Goal: Task Accomplishment & Management: Manage account settings

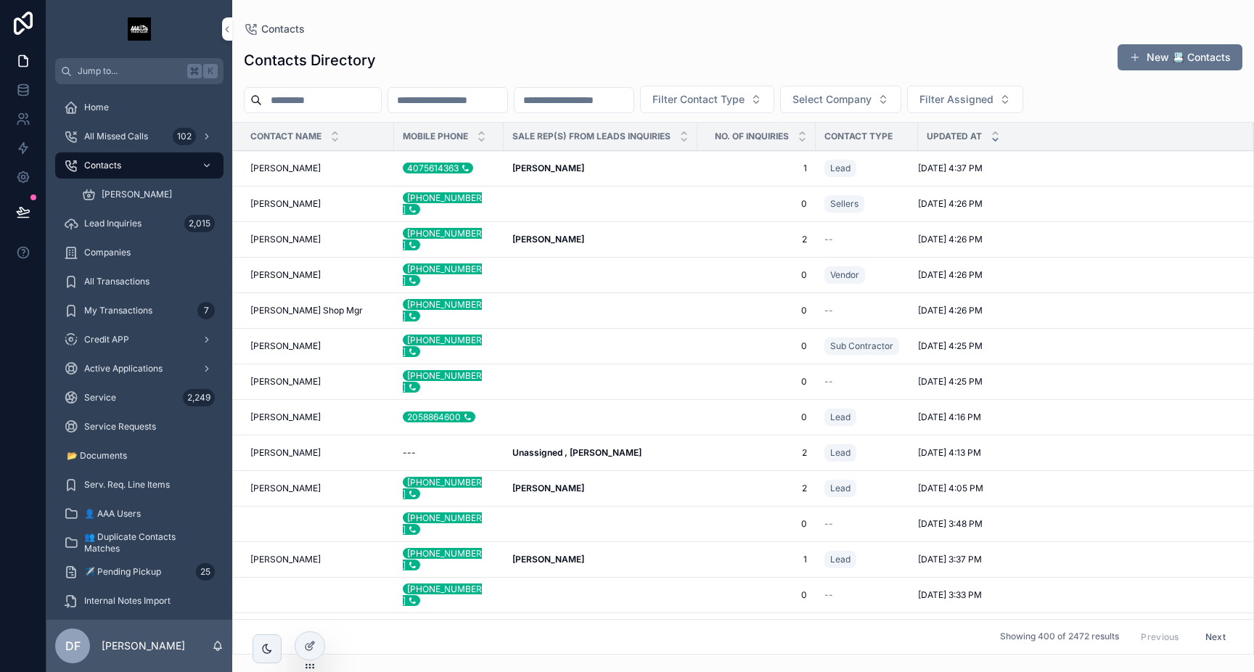
click at [123, 144] on div "All Missed Calls 102" at bounding box center [139, 136] width 151 height 23
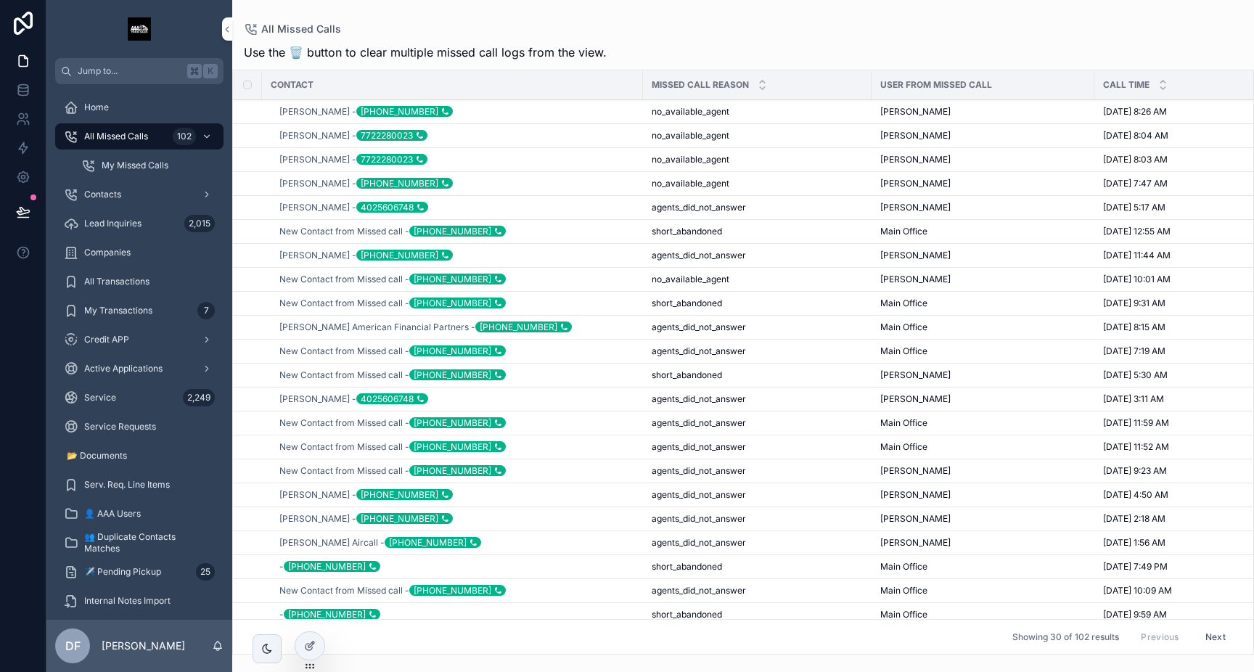
click at [137, 30] on img "scrollable content" at bounding box center [139, 28] width 23 height 23
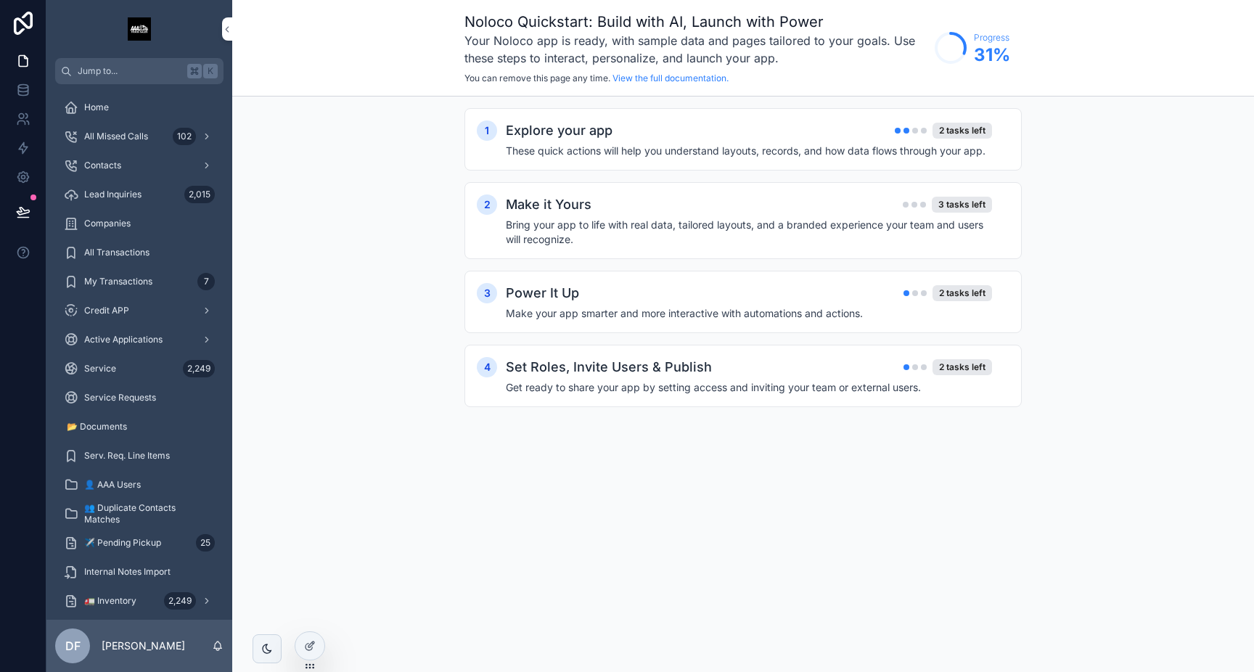
click at [107, 375] on div "Service 2,249" at bounding box center [139, 368] width 151 height 23
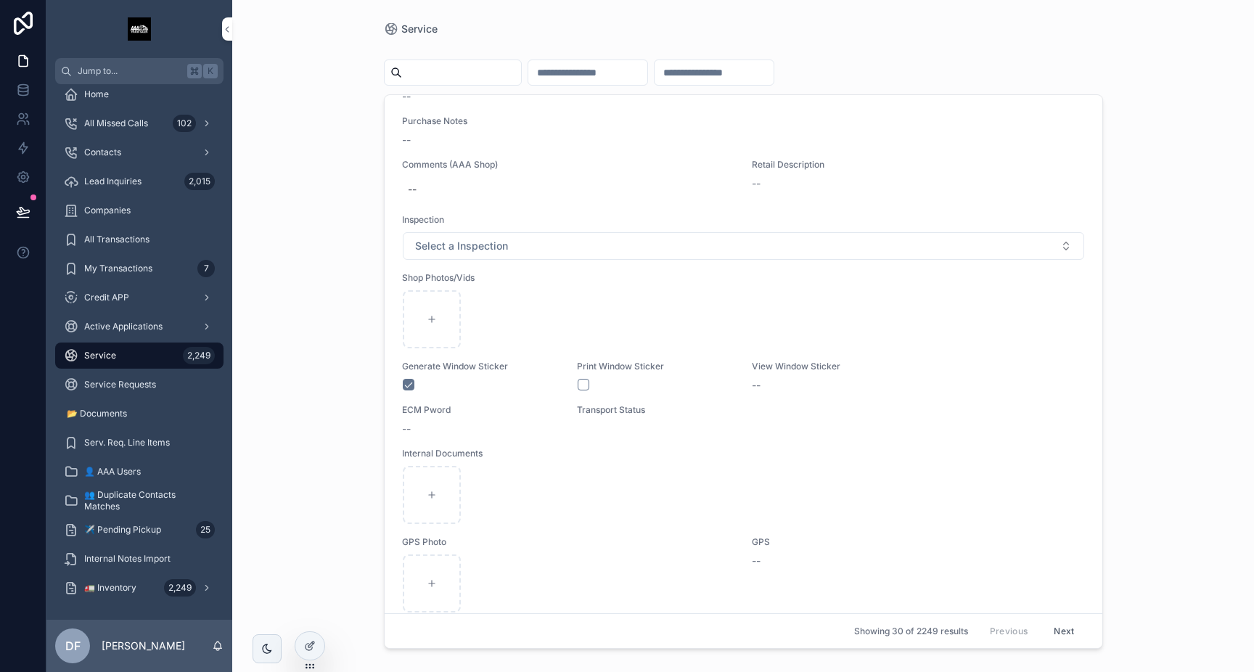
scroll to position [45, 0]
click at [21, 173] on icon at bounding box center [23, 177] width 15 height 15
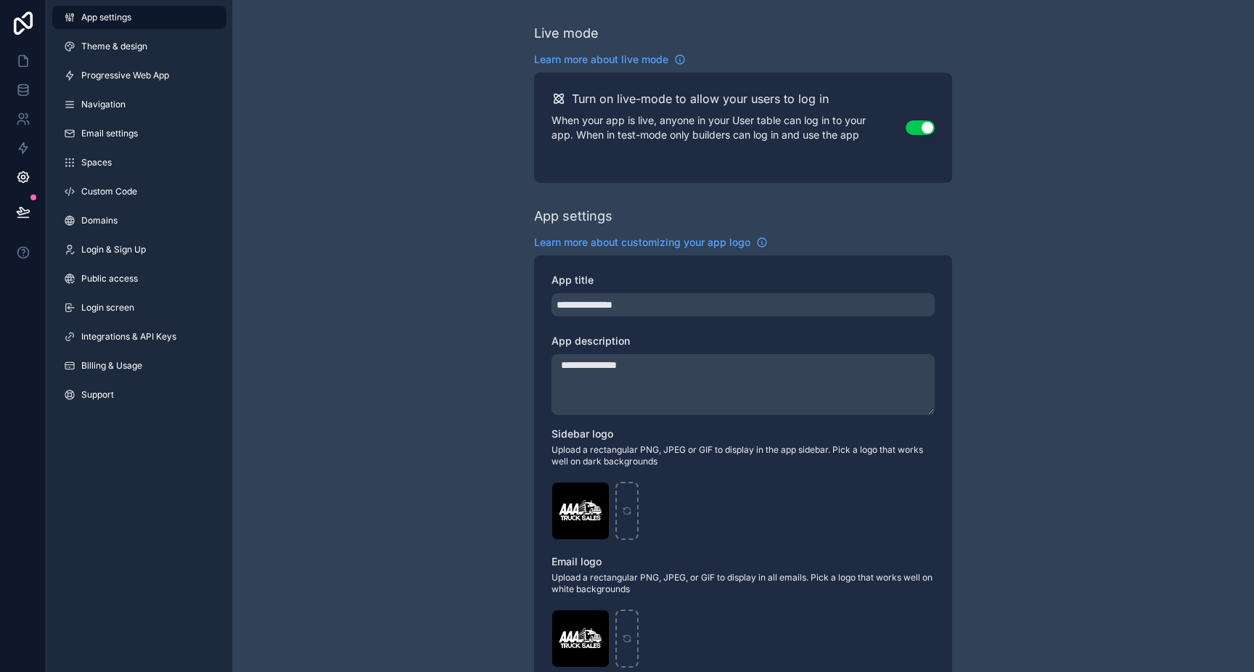
click at [107, 49] on span "Theme & design" at bounding box center [114, 47] width 66 height 12
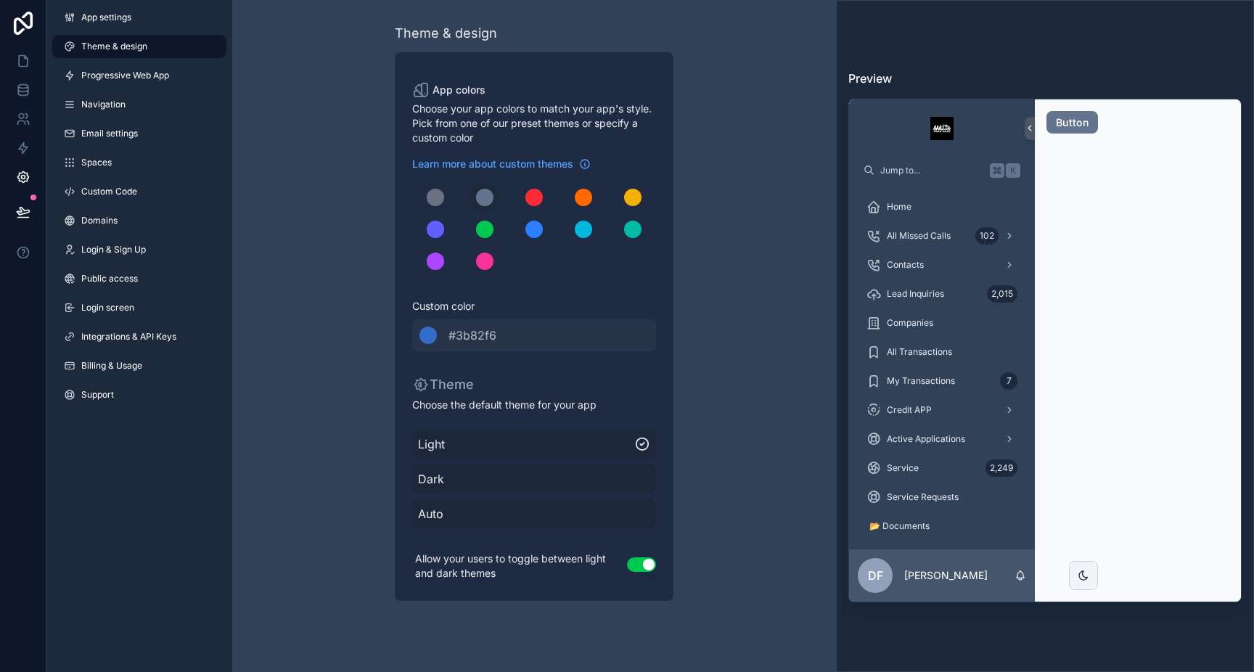
click at [107, 70] on span "Progressive Web App" at bounding box center [125, 76] width 88 height 12
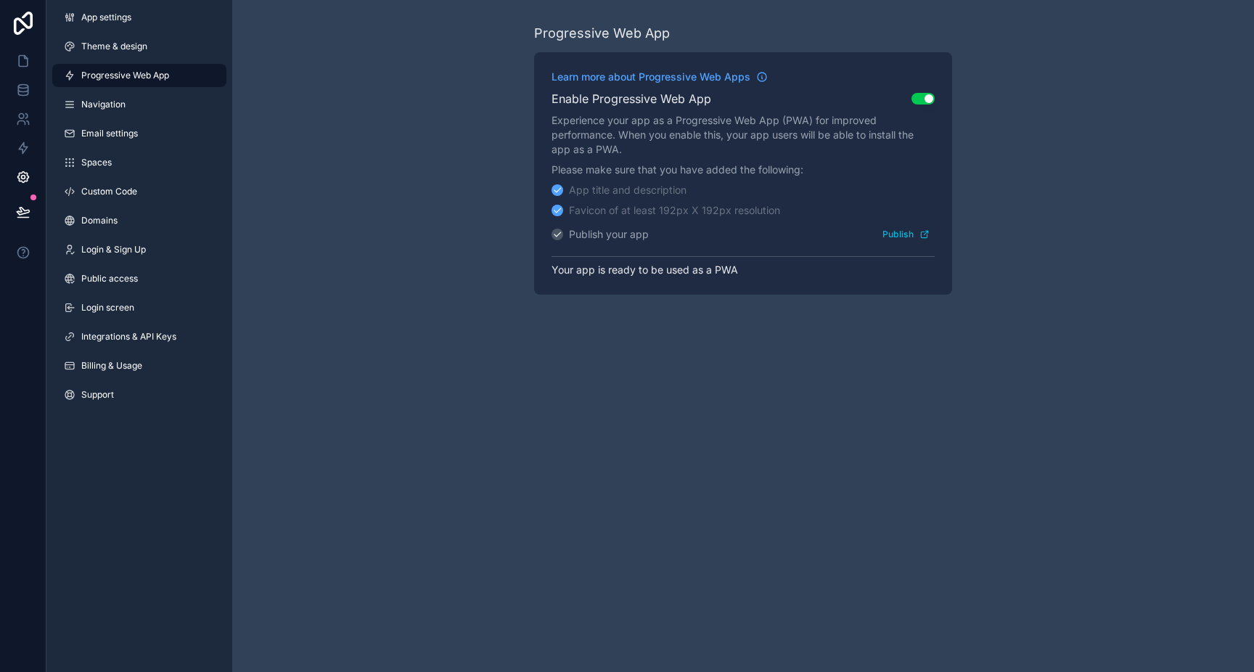
click at [112, 39] on link "Theme & design" at bounding box center [139, 46] width 174 height 23
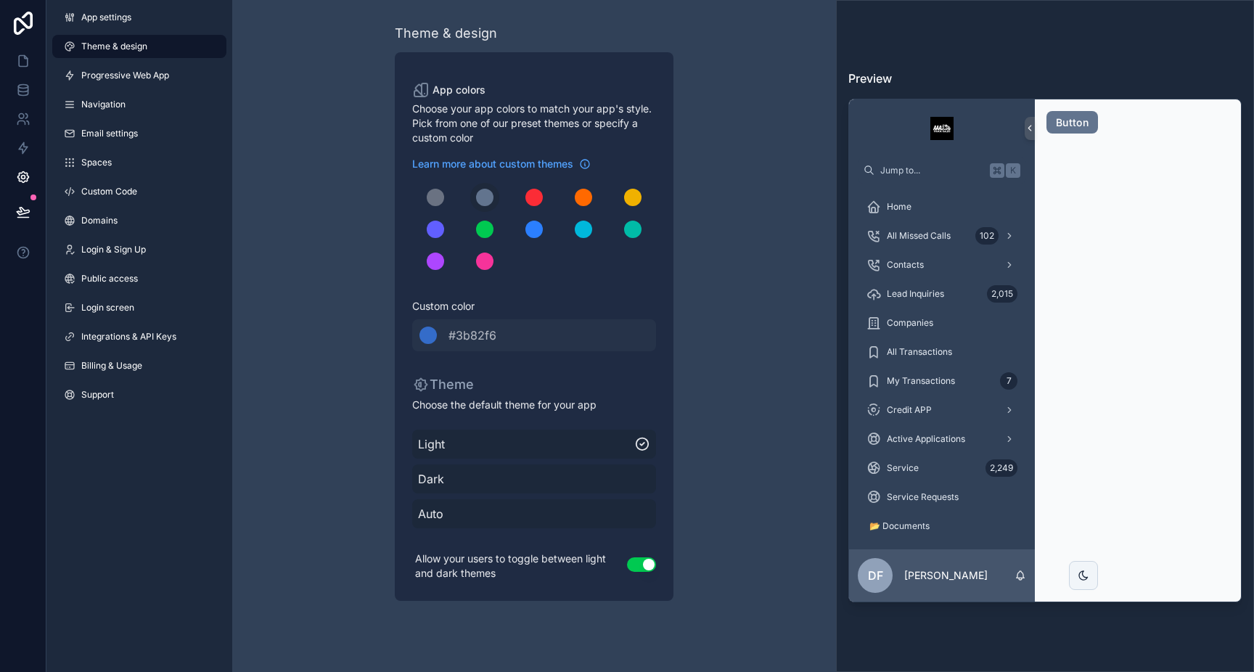
click at [98, 18] on span "App settings" at bounding box center [106, 18] width 50 height 12
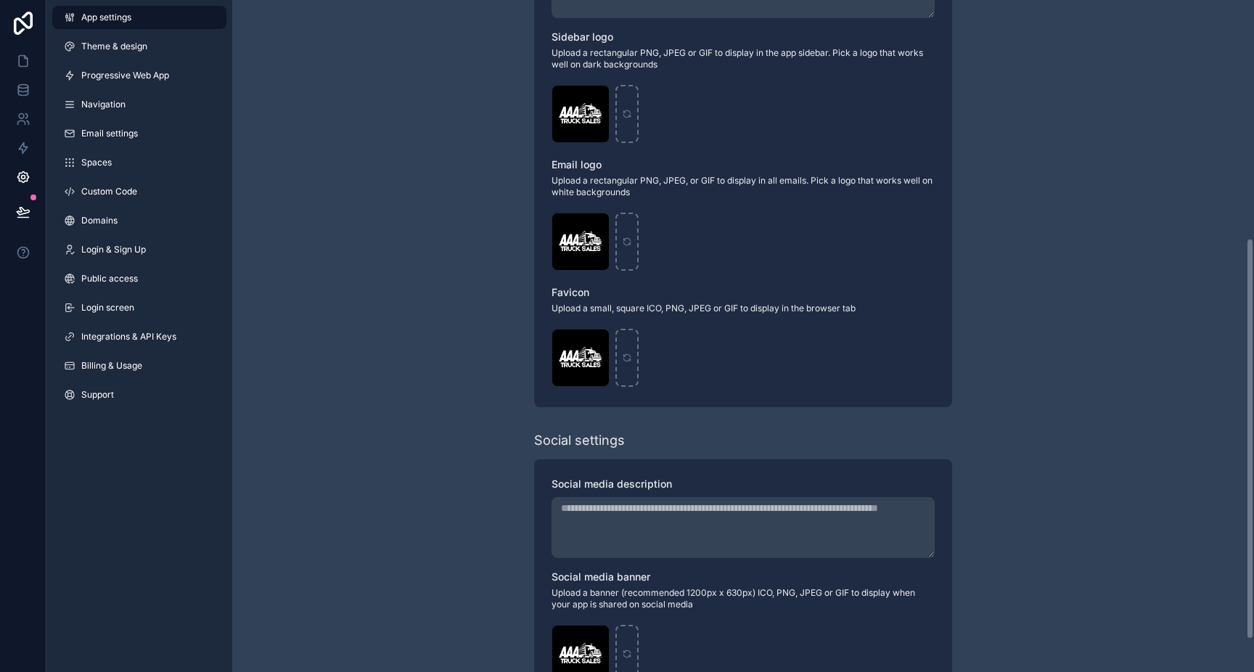
scroll to position [398, 0]
click at [629, 120] on div "scrollable content" at bounding box center [627, 113] width 23 height 58
type input "**********"
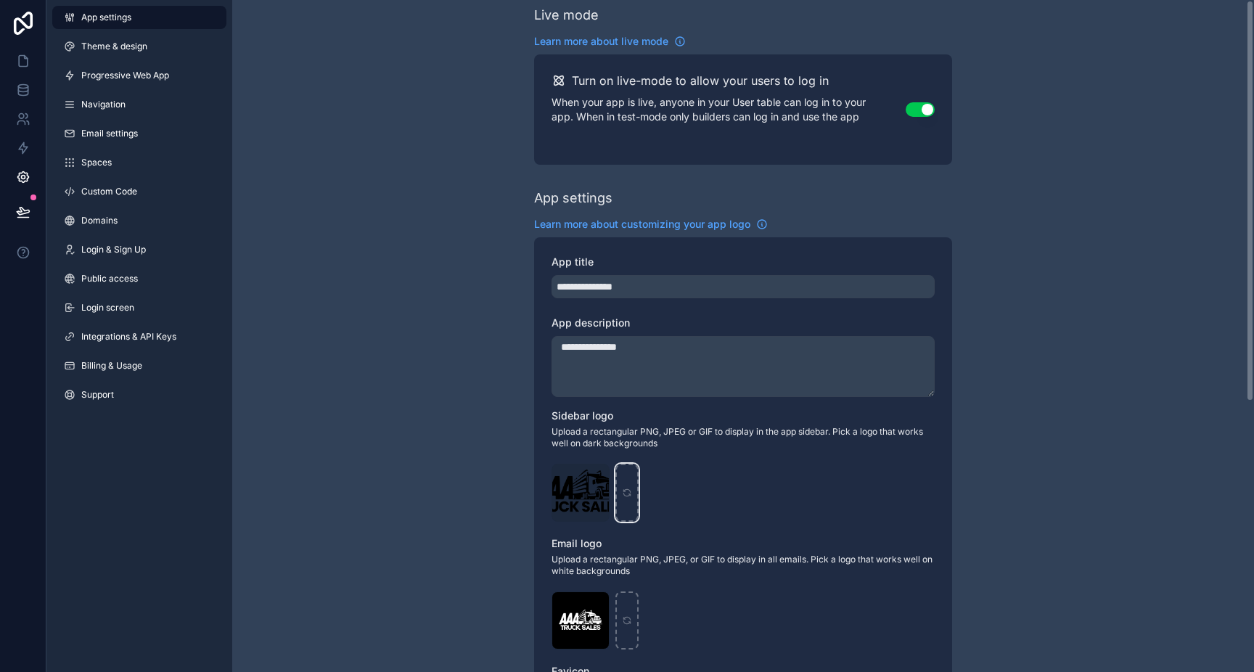
scroll to position [0, 0]
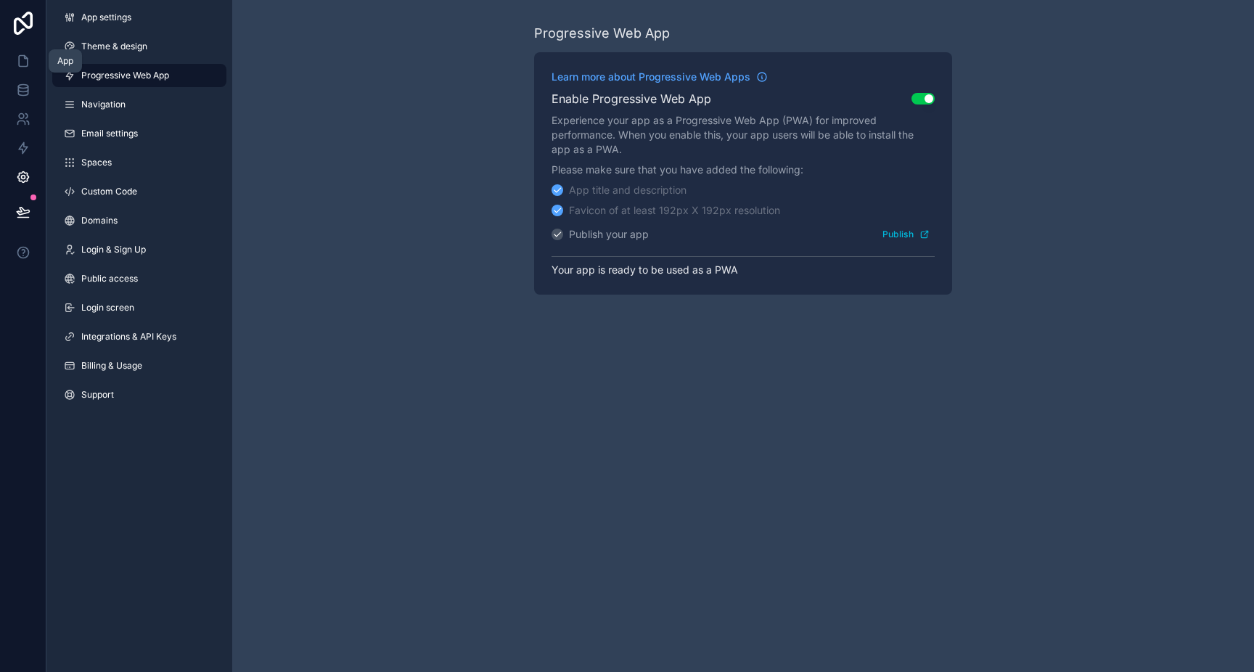
click at [20, 63] on icon at bounding box center [23, 61] width 15 height 15
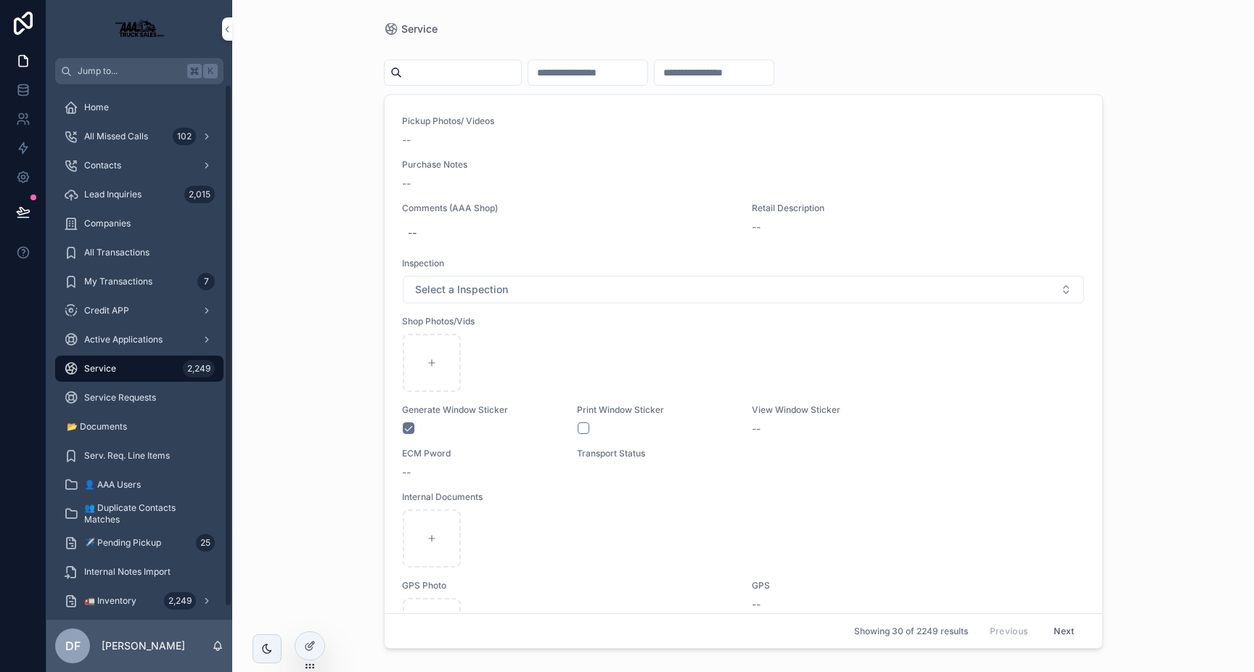
click at [150, 33] on img "scrollable content" at bounding box center [139, 28] width 64 height 23
